Goal: Task Accomplishment & Management: Manage account settings

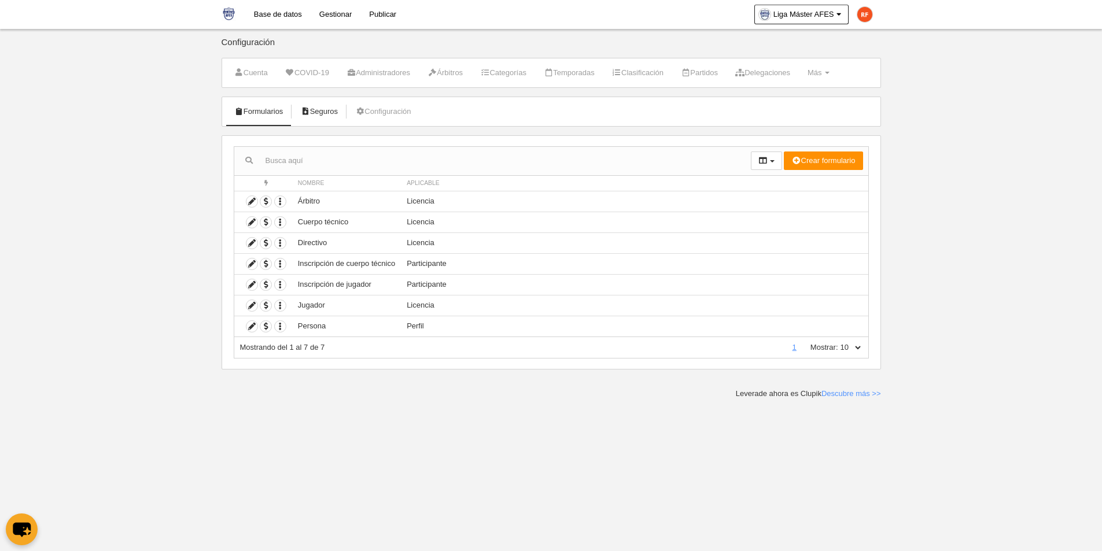
click at [323, 112] on link "Seguros" at bounding box center [319, 111] width 50 height 17
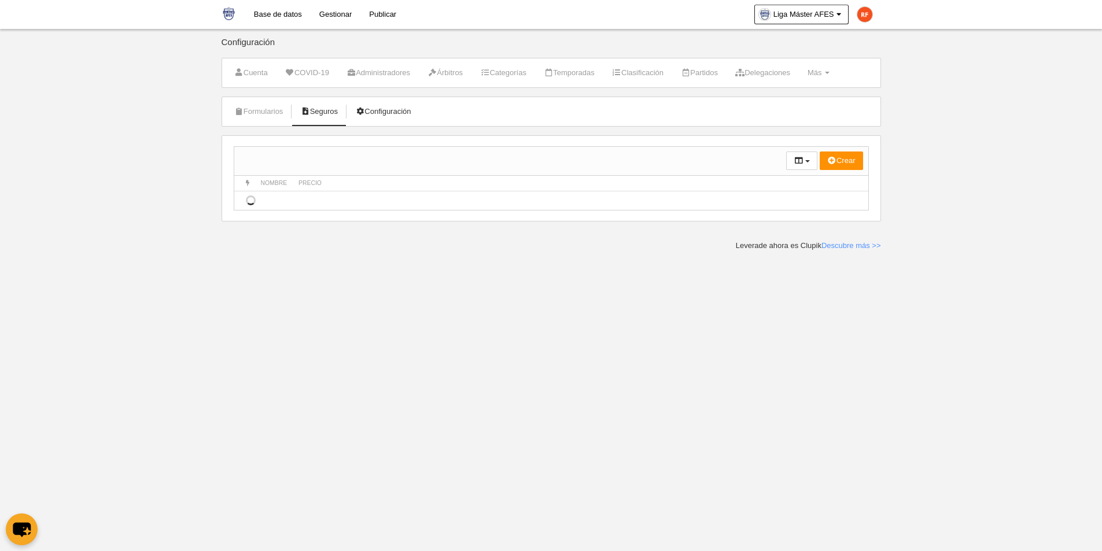
click at [388, 108] on link "Configuración" at bounding box center [383, 111] width 68 height 17
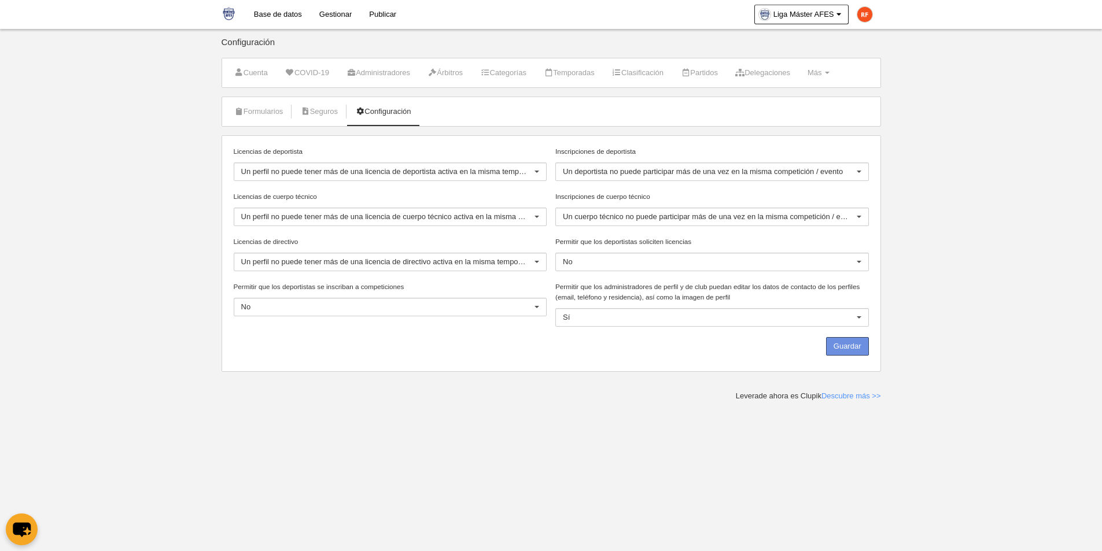
click at [849, 349] on button "Guardar" at bounding box center [847, 346] width 43 height 19
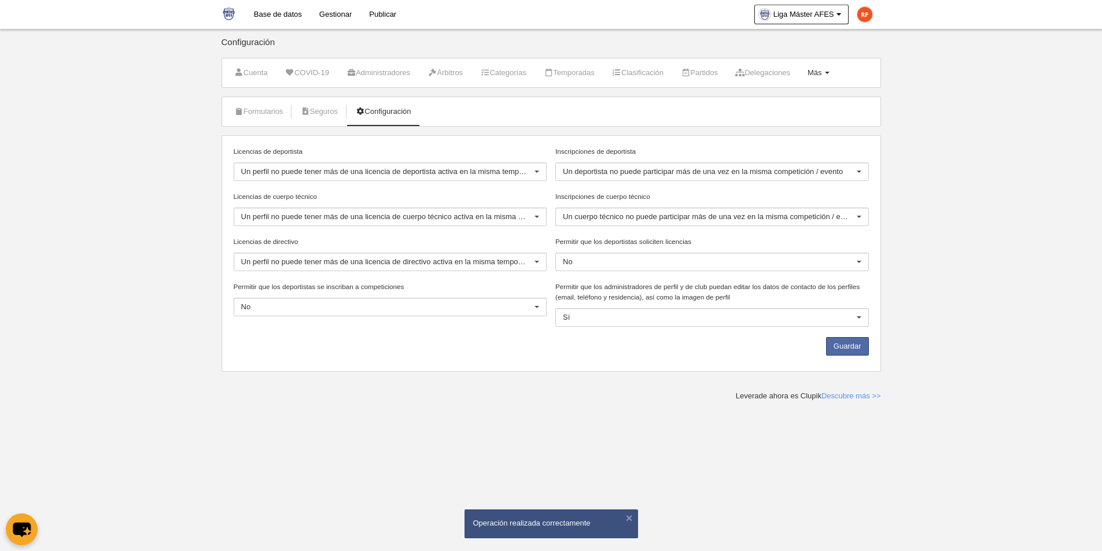
click at [836, 79] on link "Más Menú" at bounding box center [818, 72] width 35 height 17
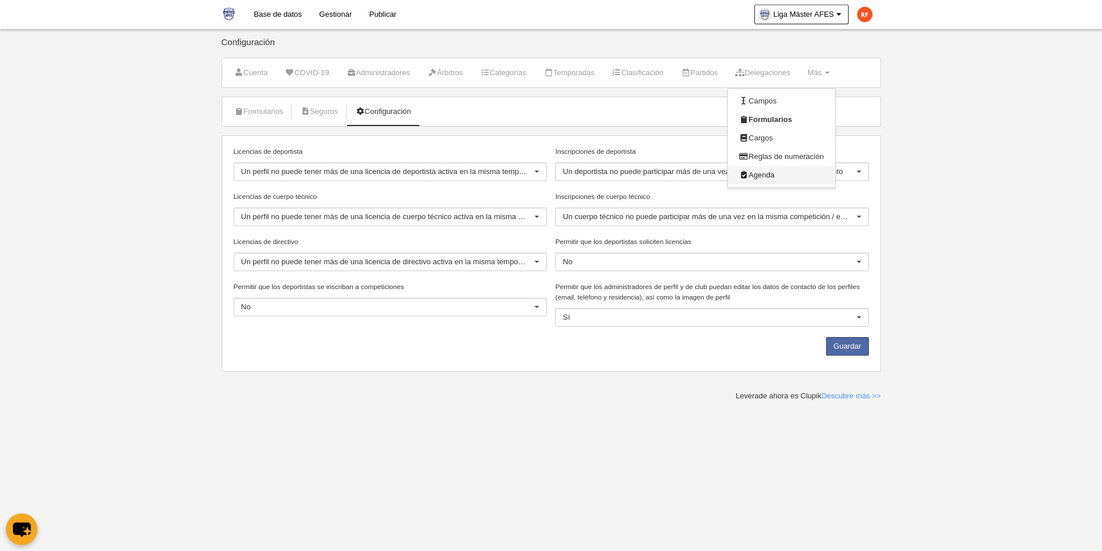
click at [775, 178] on link "Agenda" at bounding box center [782, 175] width 108 height 19
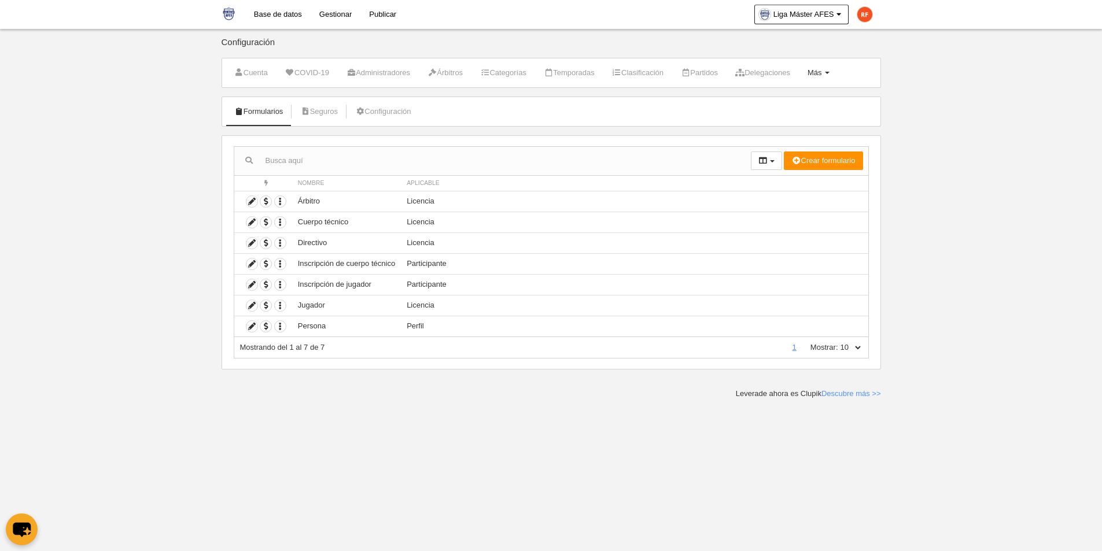
click at [836, 72] on link "Más Menú" at bounding box center [818, 72] width 35 height 17
click at [783, 138] on link "Cargos" at bounding box center [782, 138] width 108 height 19
click at [388, 108] on link "Configuración" at bounding box center [383, 111] width 68 height 17
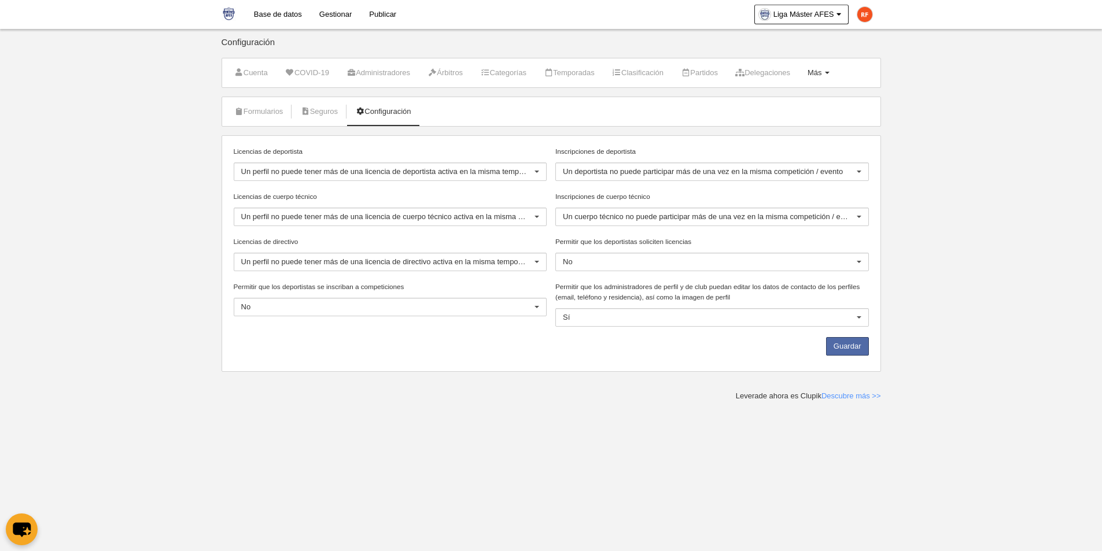
click at [836, 76] on link "Más Menú" at bounding box center [818, 72] width 35 height 17
click at [785, 140] on link "Cargos" at bounding box center [782, 138] width 108 height 19
